Goal: Transaction & Acquisition: Subscribe to service/newsletter

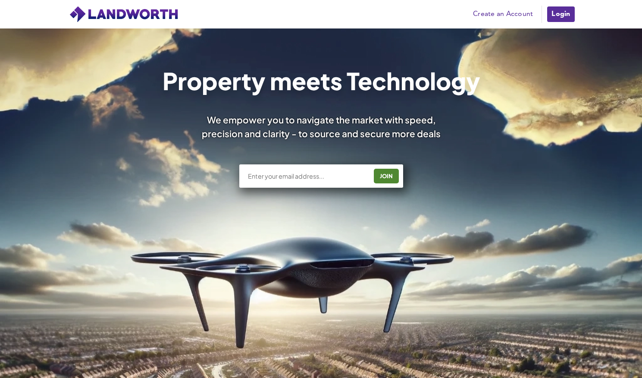
click at [296, 179] on input "text" at bounding box center [307, 176] width 120 height 9
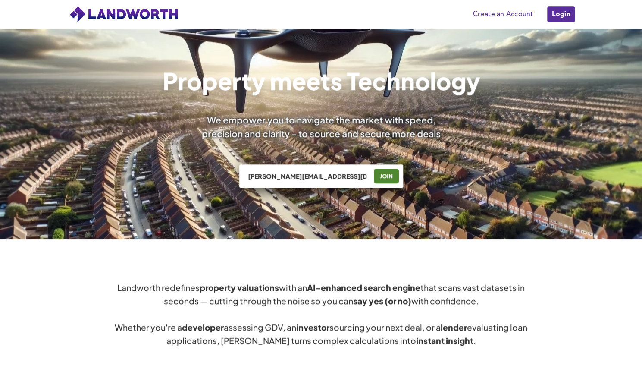
type input "[PERSON_NAME][EMAIL_ADDRESS][DOMAIN_NAME]"
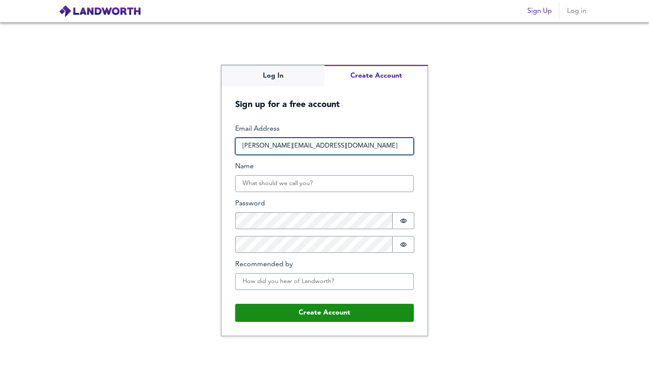
click at [352, 149] on input "[PERSON_NAME][EMAIL_ADDRESS][DOMAIN_NAME]" at bounding box center [324, 146] width 179 height 17
type input "rosie@hortons.co"
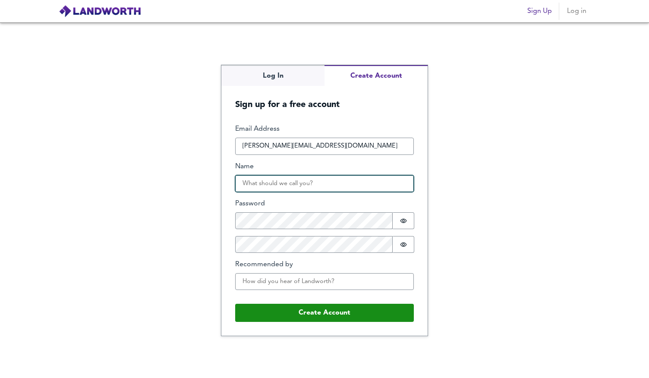
click at [325, 180] on input "Name" at bounding box center [324, 183] width 179 height 17
type input "T"
type input "Rosie"
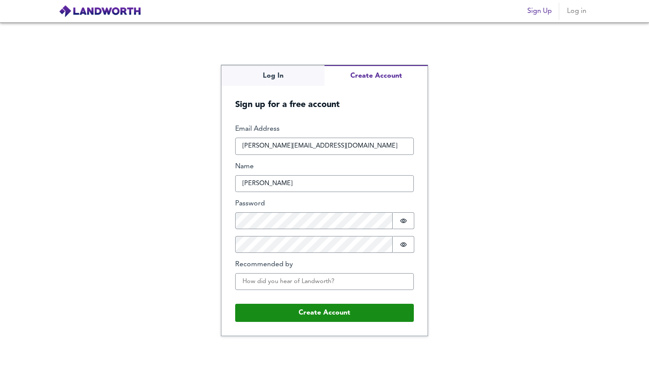
click at [254, 254] on div "Email Address rosie@hortons.co Name Rosie Password Password is hidden Confirm P…" at bounding box center [324, 210] width 179 height 172
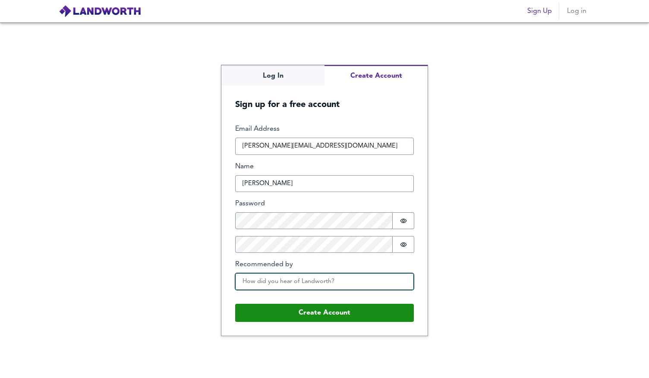
click at [251, 283] on input "Recommended by" at bounding box center [324, 281] width 179 height 17
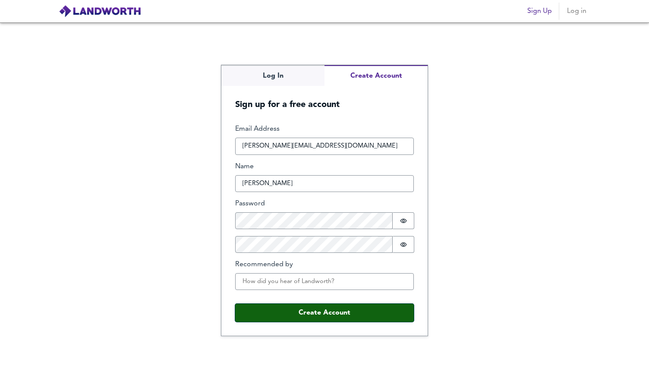
click at [296, 309] on button "Create Account" at bounding box center [324, 313] width 179 height 18
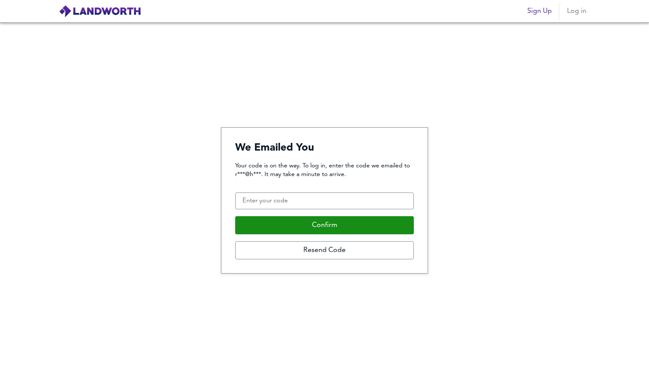
click at [591, 110] on div "We Emailed You Your code is on the way. To log in, enter the code we emailed to…" at bounding box center [324, 199] width 649 height 355
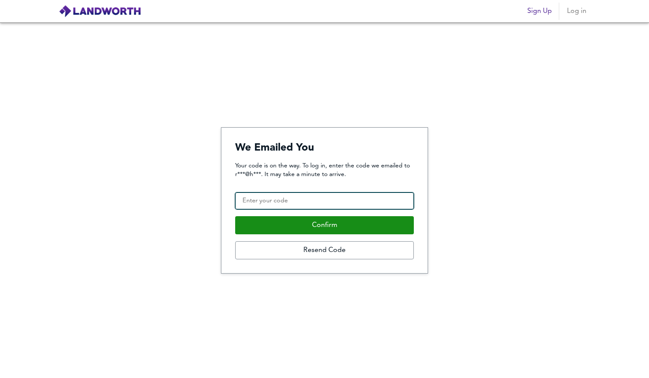
click at [341, 196] on input "Confirmation Code" at bounding box center [324, 200] width 179 height 17
click at [339, 201] on input "Confirmation Code" at bounding box center [324, 200] width 179 height 17
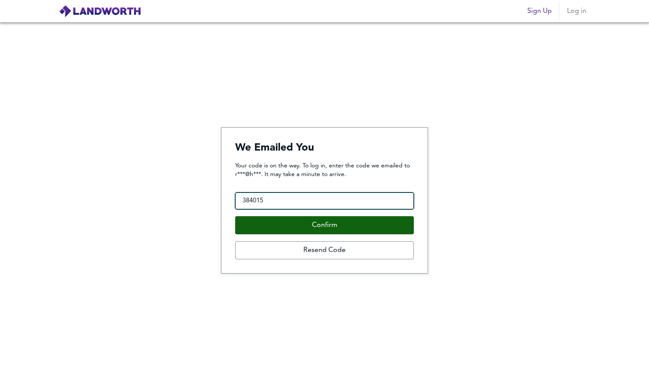
type input "384015"
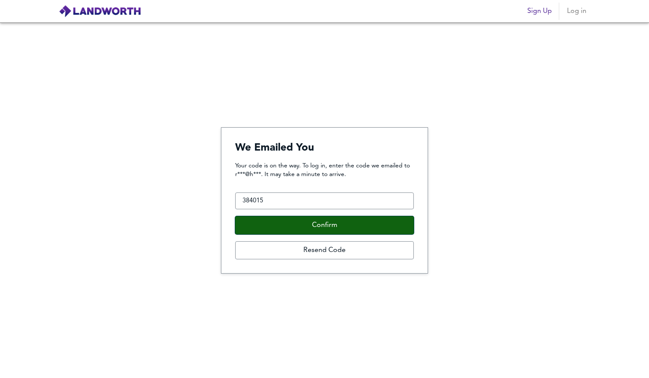
click at [333, 222] on button "Confirm" at bounding box center [324, 225] width 179 height 18
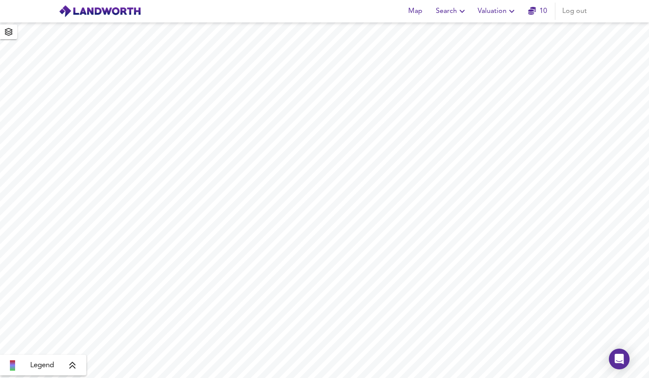
click at [501, 21] on div "Map Search Valuation 10 Log out" at bounding box center [324, 11] width 552 height 22
click at [498, 16] on span "Valuation" at bounding box center [496, 11] width 39 height 12
click at [495, 10] on span "Valuation" at bounding box center [496, 11] width 39 height 12
click at [499, 29] on li "New Valuation Report" at bounding box center [496, 31] width 103 height 16
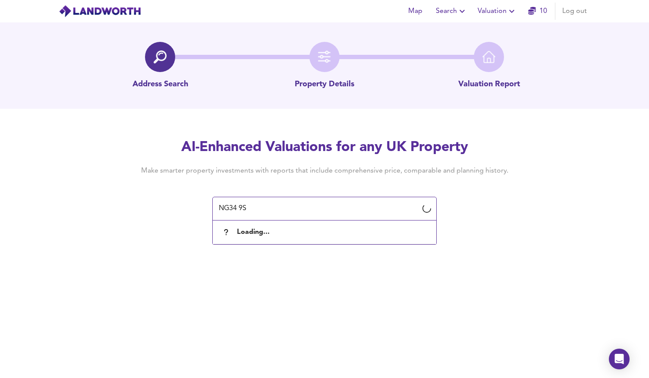
type input "NG34 9SX"
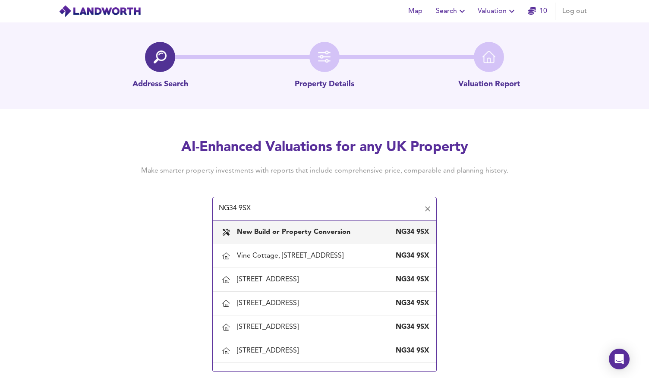
click at [316, 238] on div "New Build or Property Conversion NG34 9SX" at bounding box center [324, 232] width 210 height 18
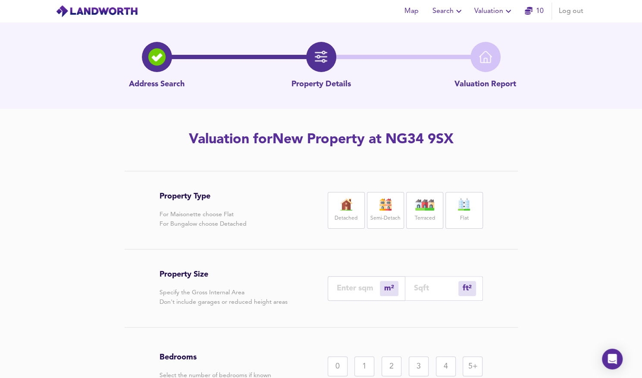
click at [162, 62] on img at bounding box center [156, 56] width 17 height 17
click at [416, 19] on button "Map" at bounding box center [412, 11] width 28 height 17
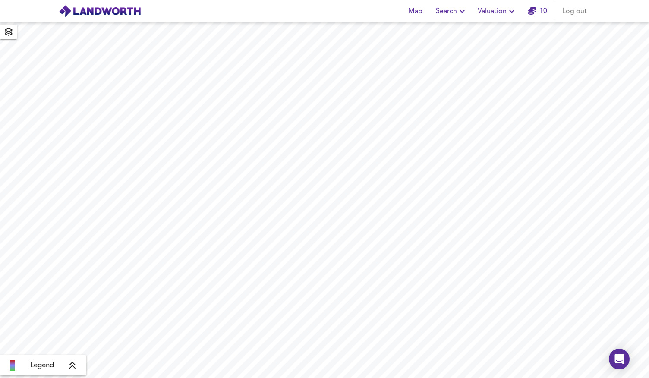
click at [401, 12] on div "Map Search Valuation 10 Log out" at bounding box center [324, 11] width 552 height 22
click at [414, 17] on span "Map" at bounding box center [414, 11] width 21 height 12
click at [416, 13] on span "Map" at bounding box center [414, 11] width 21 height 12
click at [448, 14] on span "Search" at bounding box center [451, 11] width 31 height 12
click at [447, 32] on li "New Search" at bounding box center [451, 31] width 85 height 16
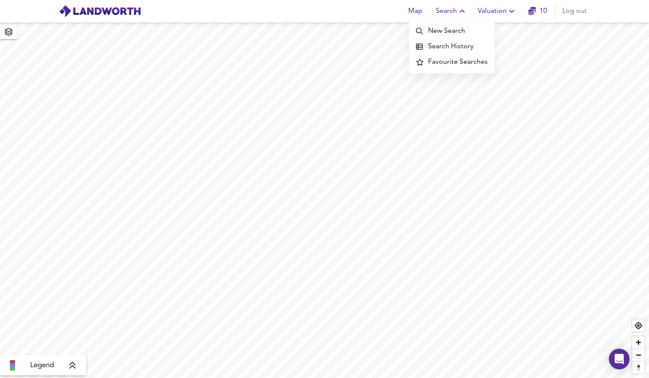
click at [437, 32] on li "New Search" at bounding box center [451, 31] width 85 height 16
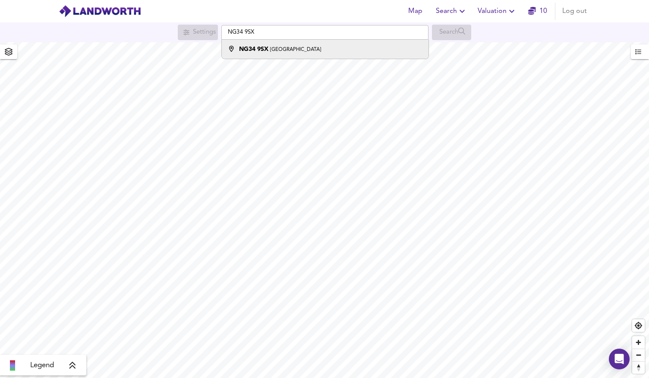
click at [321, 51] on small "Chapel Lane, Anwick, Sleaford" at bounding box center [295, 49] width 51 height 5
type input "Chapel Lane, Anwick, Sleaford NG34 9SX"
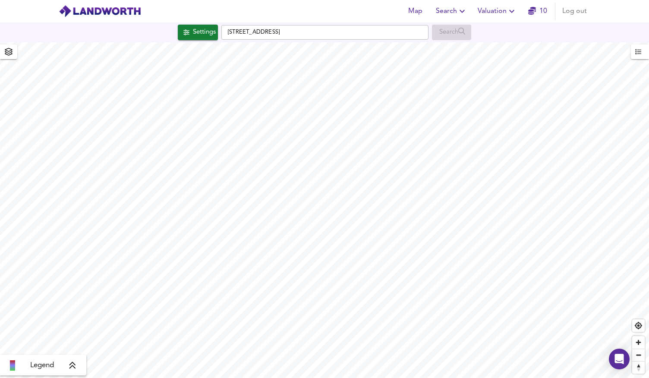
click at [78, 371] on div "Legend" at bounding box center [43, 364] width 86 height 21
click at [73, 366] on icon at bounding box center [73, 365] width 8 height 9
click at [2, 53] on span "button" at bounding box center [9, 52] width 14 height 12
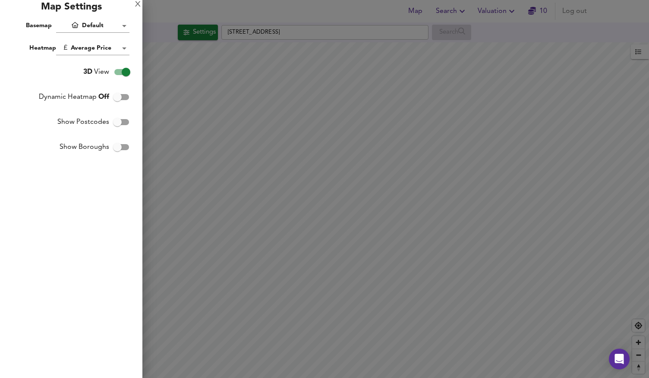
click at [122, 47] on body "Map Search Valuation 10 Log out Settings Chapel Lane, Anwick, Sleaford NG34 9SX…" at bounding box center [324, 189] width 649 height 378
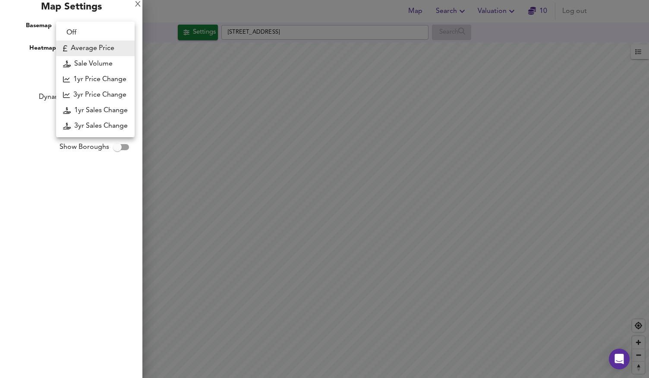
click at [42, 60] on div at bounding box center [324, 189] width 649 height 378
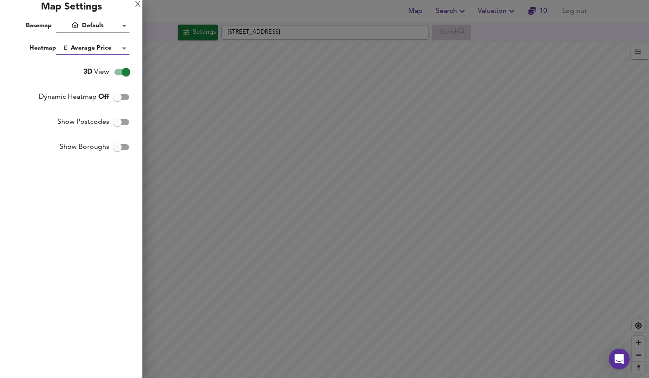
click at [125, 96] on input "Dynamic Heatmap Off" at bounding box center [117, 97] width 49 height 16
checkbox input "true"
click at [120, 121] on input "Show Postcodes" at bounding box center [117, 122] width 49 height 16
checkbox input "true"
click at [390, 178] on div at bounding box center [324, 189] width 649 height 378
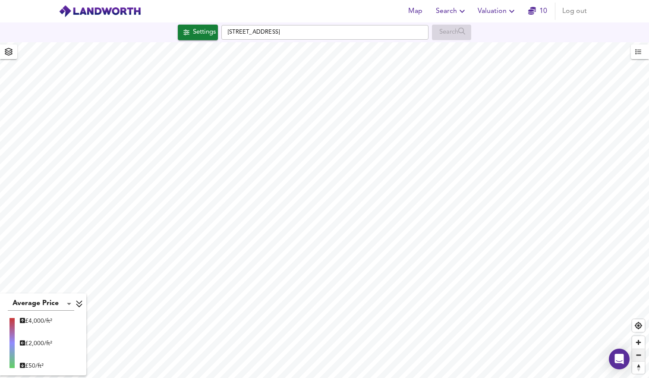
click at [642, 349] on span "Zoom out" at bounding box center [638, 355] width 13 height 12
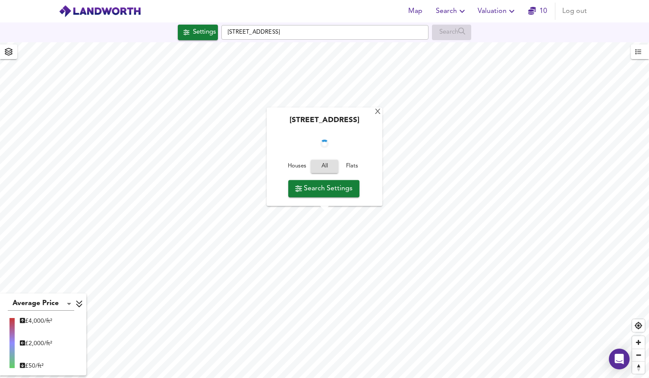
checkbox input "false"
click at [641, 343] on span "Zoom in" at bounding box center [638, 342] width 13 height 13
